Goal: Find specific page/section: Find specific page/section

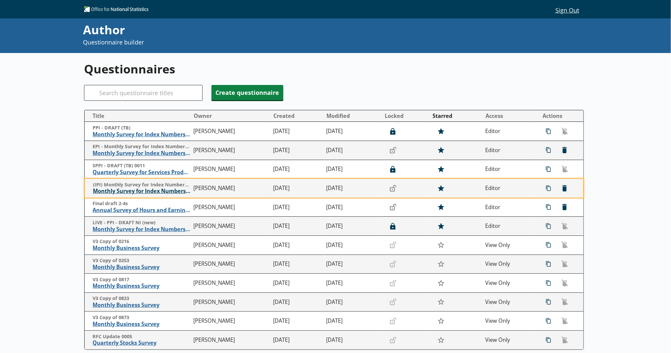
click at [150, 195] on span "Monthly Survey for Index Numbers of Import Prices - Price Quotation Return" at bounding box center [141, 191] width 97 height 7
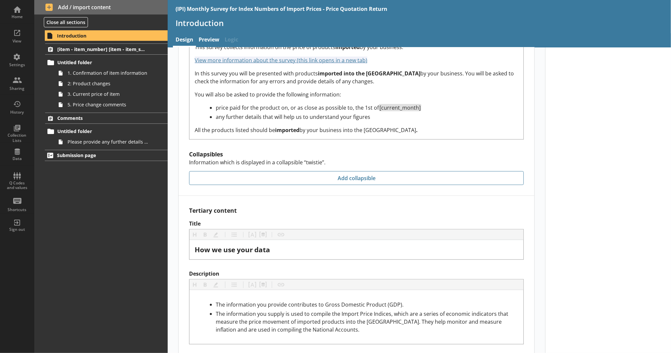
scroll to position [589, 0]
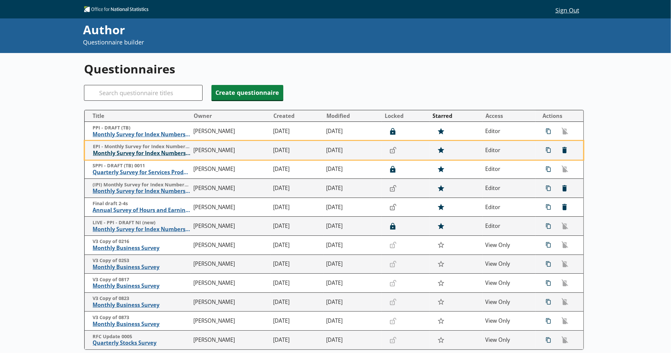
click at [141, 156] on span "Monthly Survey for Index Numbers of Export Prices - Price Quotation Return" at bounding box center [141, 153] width 97 height 7
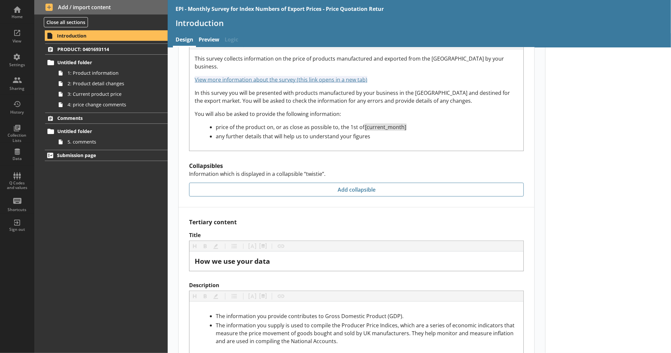
scroll to position [581, 0]
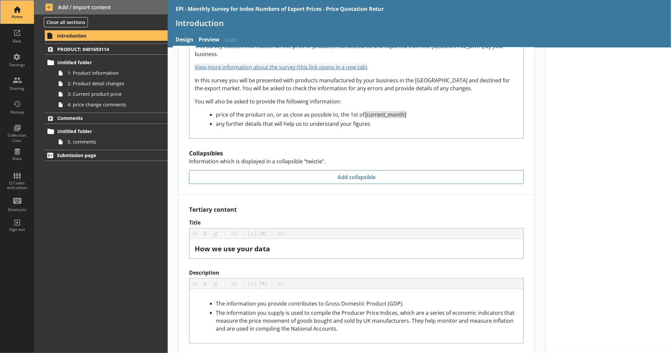
click at [24, 20] on div "Home" at bounding box center [17, 11] width 23 height 23
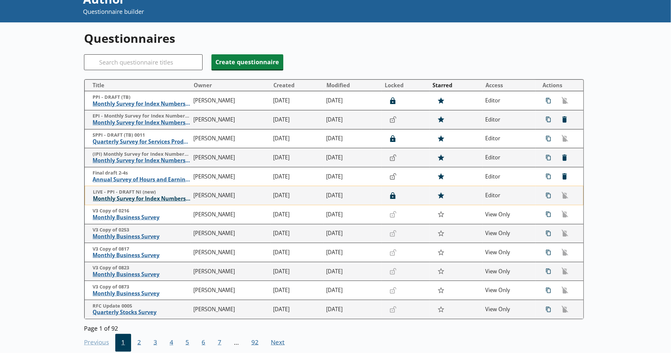
scroll to position [33, 0]
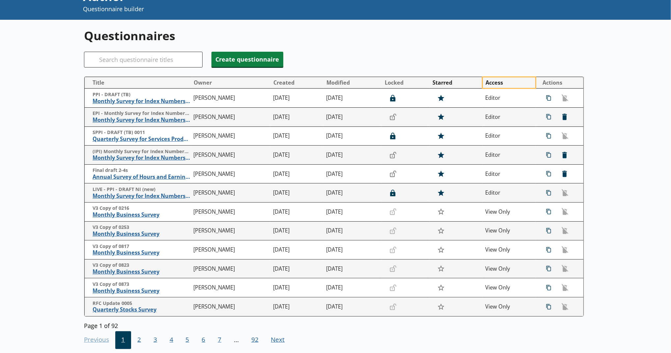
click at [483, 83] on button "Access" at bounding box center [509, 82] width 52 height 11
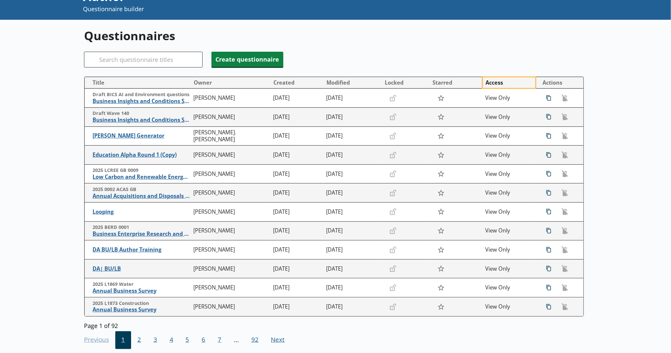
click at [483, 83] on button "Access" at bounding box center [509, 82] width 52 height 11
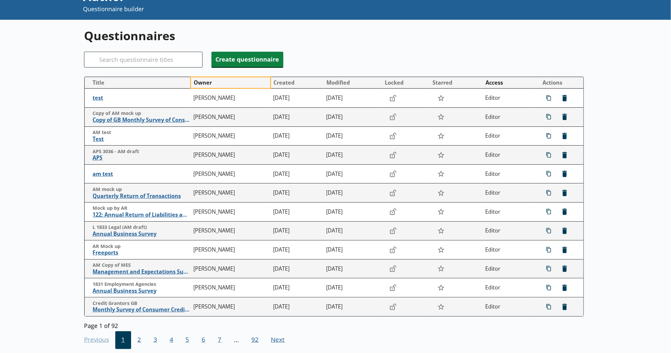
click at [217, 83] on button "Owner" at bounding box center [230, 82] width 79 height 11
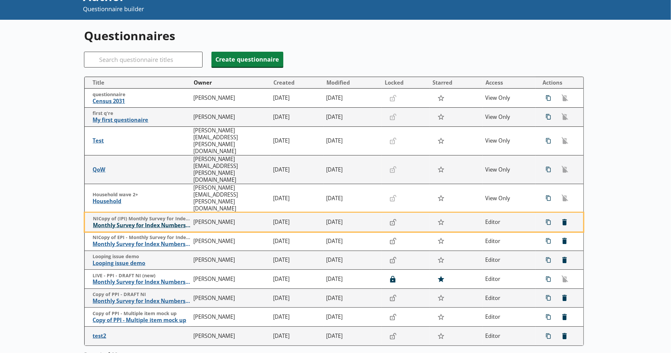
click at [147, 222] on span "Monthly Survey for Index Numbers of Import Prices - Price Quotation Return" at bounding box center [141, 225] width 97 height 7
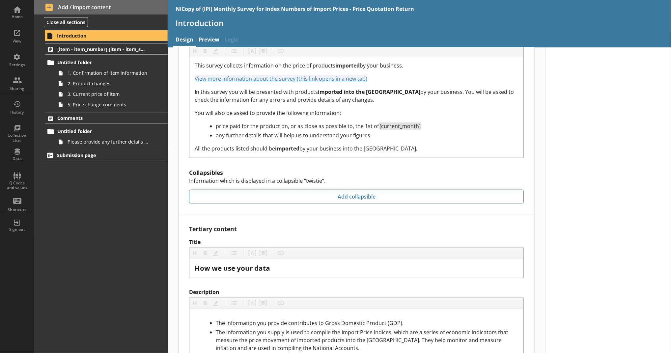
scroll to position [589, 0]
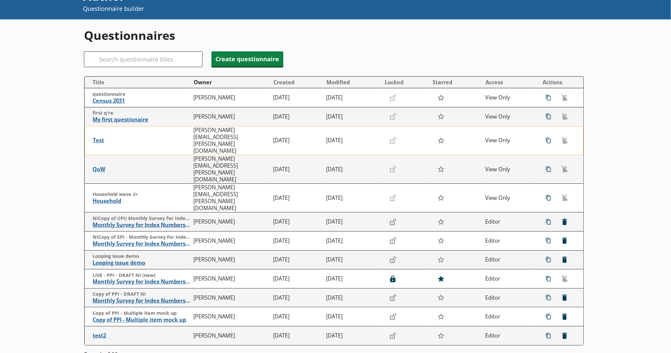
scroll to position [49, 0]
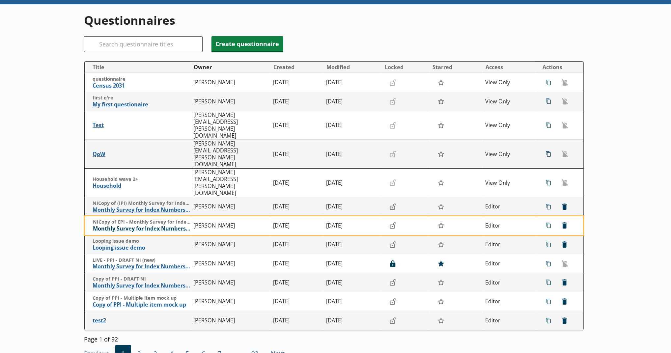
click at [165, 225] on span "Monthly Survey for Index Numbers of Export Prices - Price Quotation Return" at bounding box center [141, 228] width 97 height 7
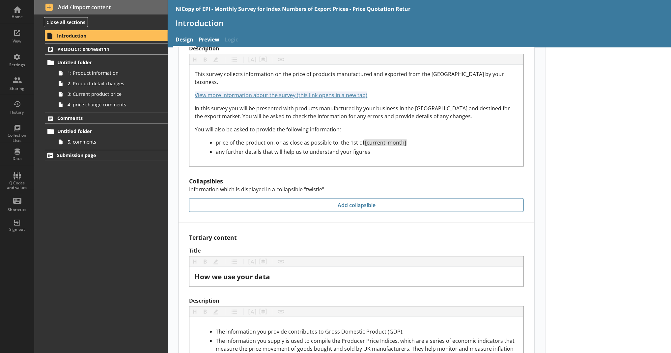
scroll to position [581, 0]
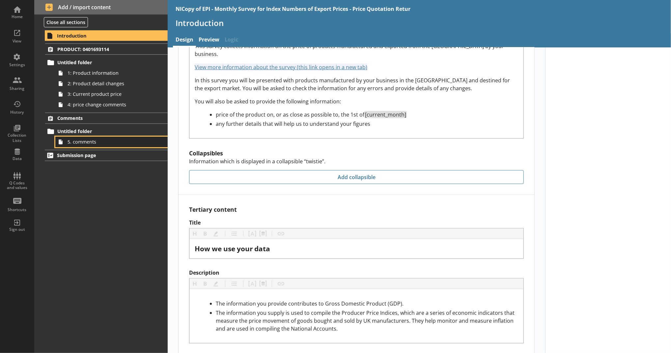
click at [109, 141] on span "5. comments" at bounding box center [107, 142] width 81 height 6
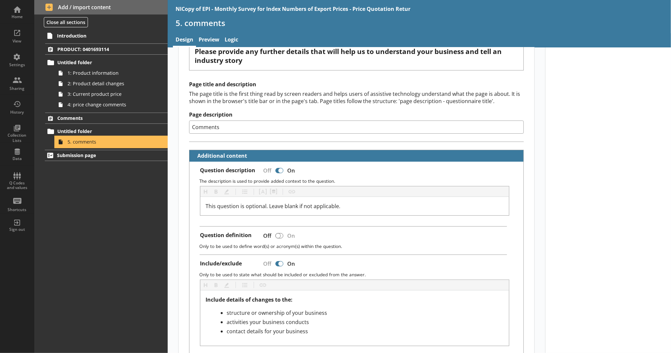
scroll to position [70, 0]
